Goal: Navigation & Orientation: Find specific page/section

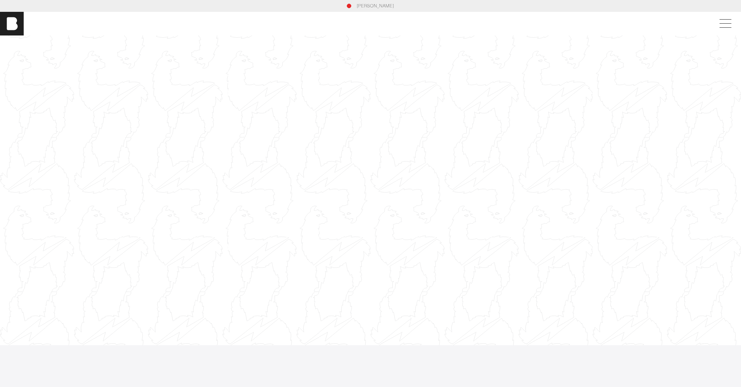
click at [362, 0] on section "[PERSON_NAME]" at bounding box center [370, 6] width 741 height 12
click at [362, 6] on link "[PERSON_NAME]" at bounding box center [375, 6] width 37 height 7
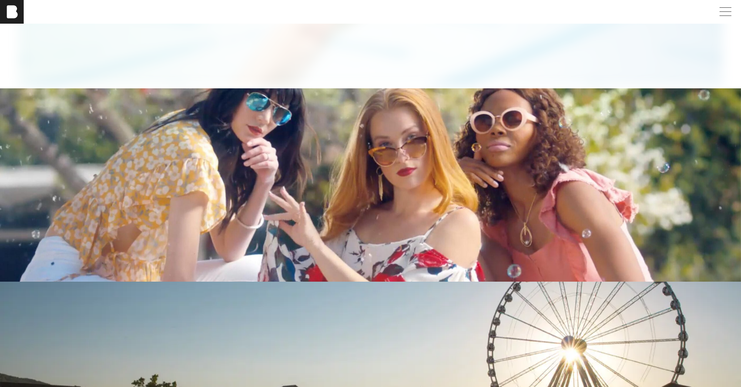
scroll to position [1736, 0]
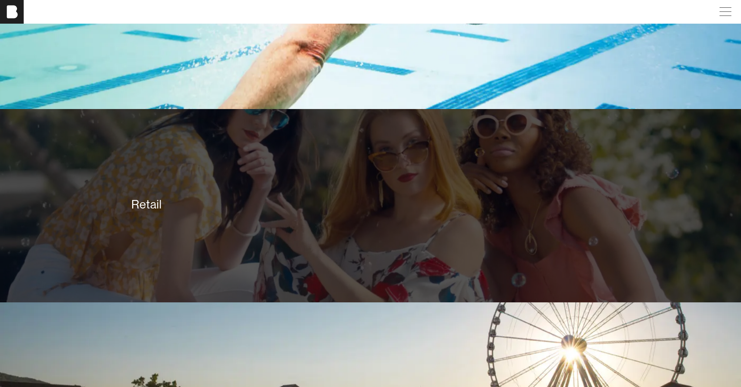
click at [242, 197] on div "Retail" at bounding box center [370, 204] width 478 height 15
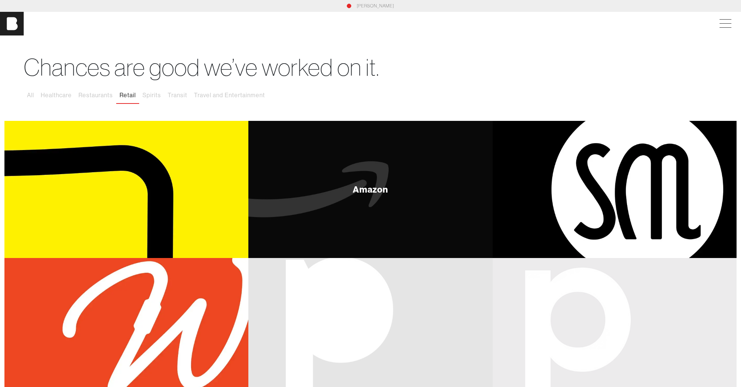
click at [360, 171] on div "Amazon" at bounding box center [370, 189] width 244 height 137
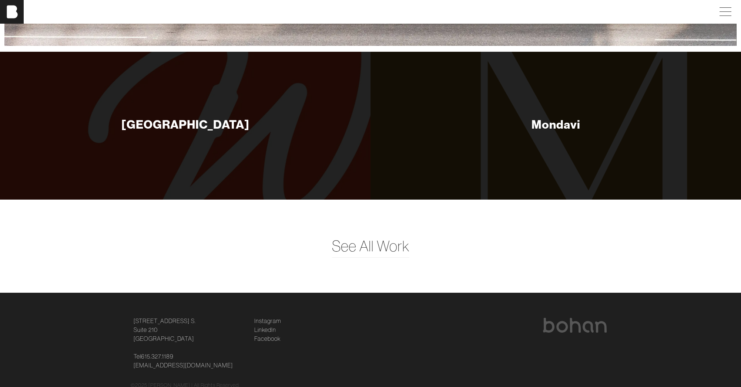
scroll to position [1351, 0]
